Goal: Transaction & Acquisition: Purchase product/service

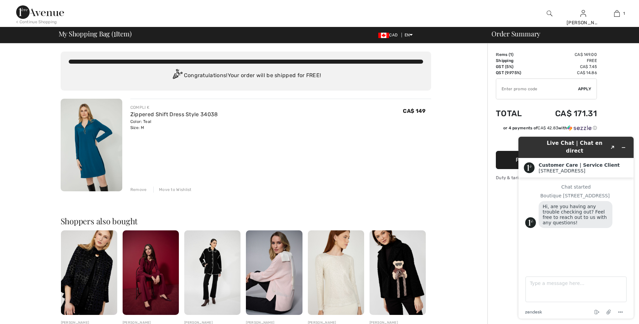
click at [622, 98] on div "Order Summary Details Items ( 1 ) CA$ 149.00 Promo code CA$ 0.00 Shipping Free …" at bounding box center [563, 260] width 152 height 435
click at [626, 144] on button "Minimize widget" at bounding box center [623, 147] width 11 height 9
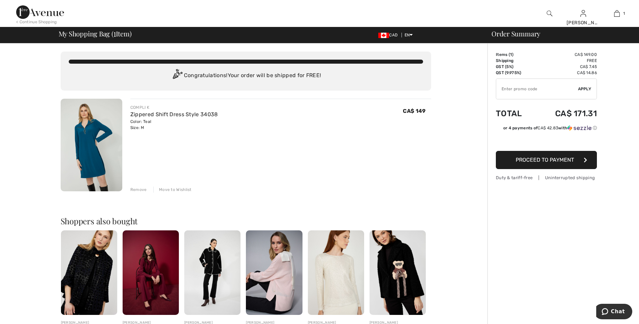
click at [563, 164] on button "Proceed to Payment" at bounding box center [546, 160] width 101 height 18
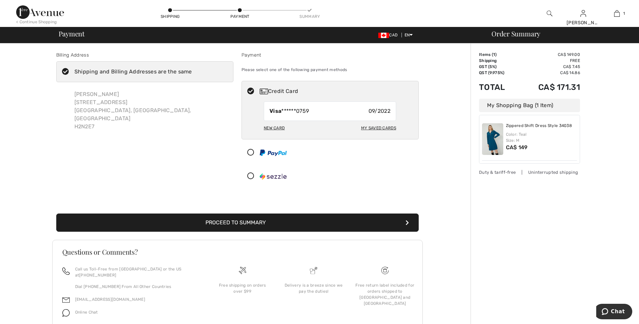
click at [258, 223] on button "Proceed to Summary" at bounding box center [237, 222] width 362 height 18
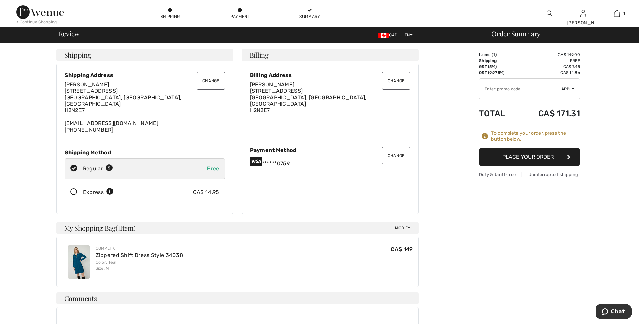
click at [538, 156] on button "Place Your Order" at bounding box center [529, 157] width 101 height 18
